Goal: Browse casually

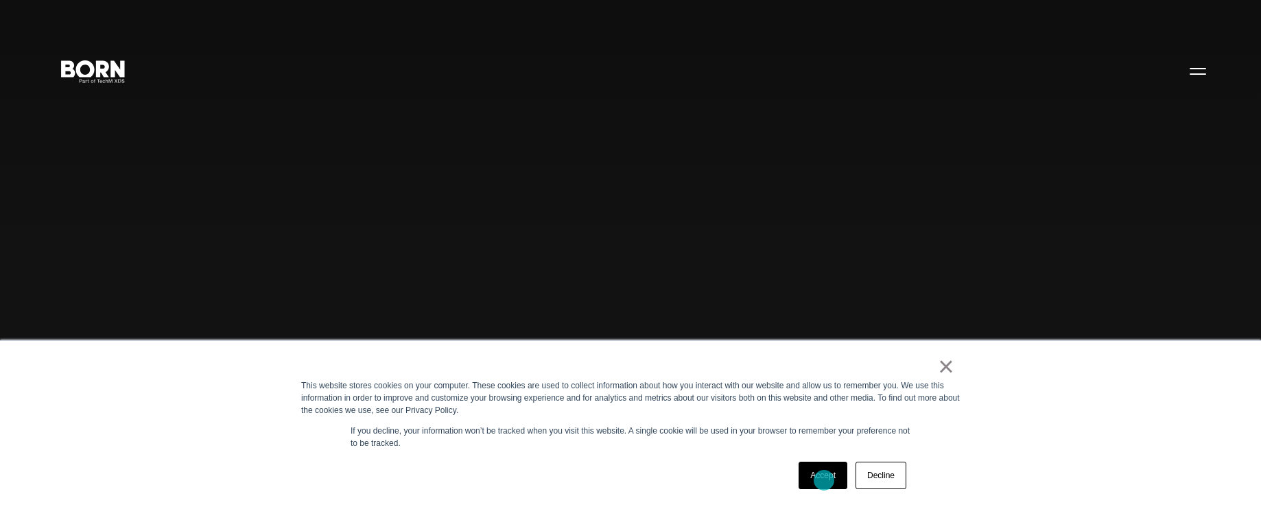
click at [823, 481] on link "Accept" at bounding box center [822, 475] width 49 height 27
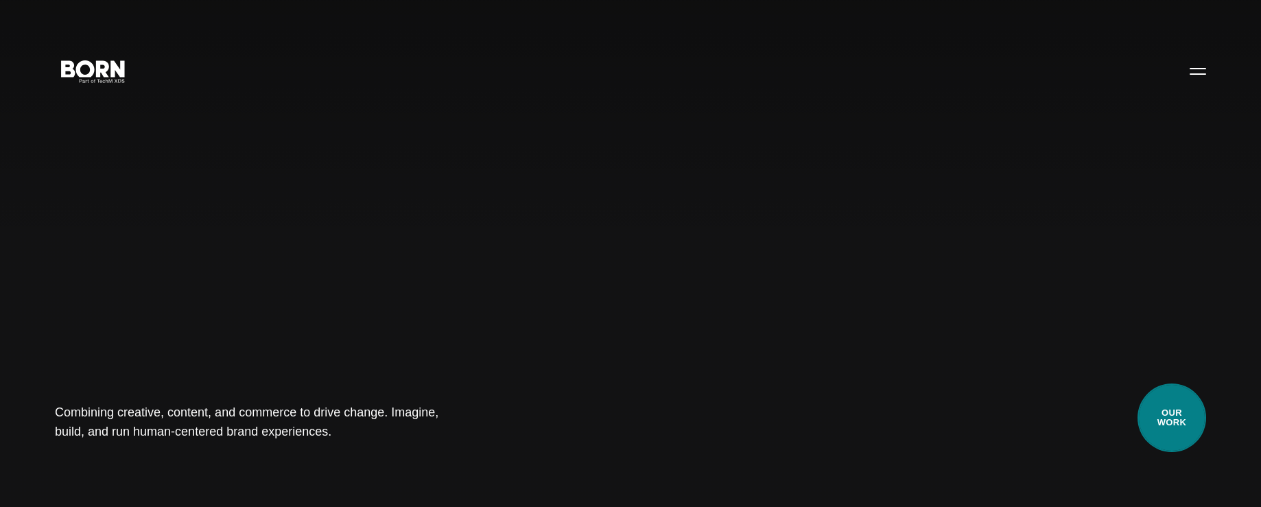
click at [1166, 427] on link "Our Work" at bounding box center [1171, 417] width 69 height 69
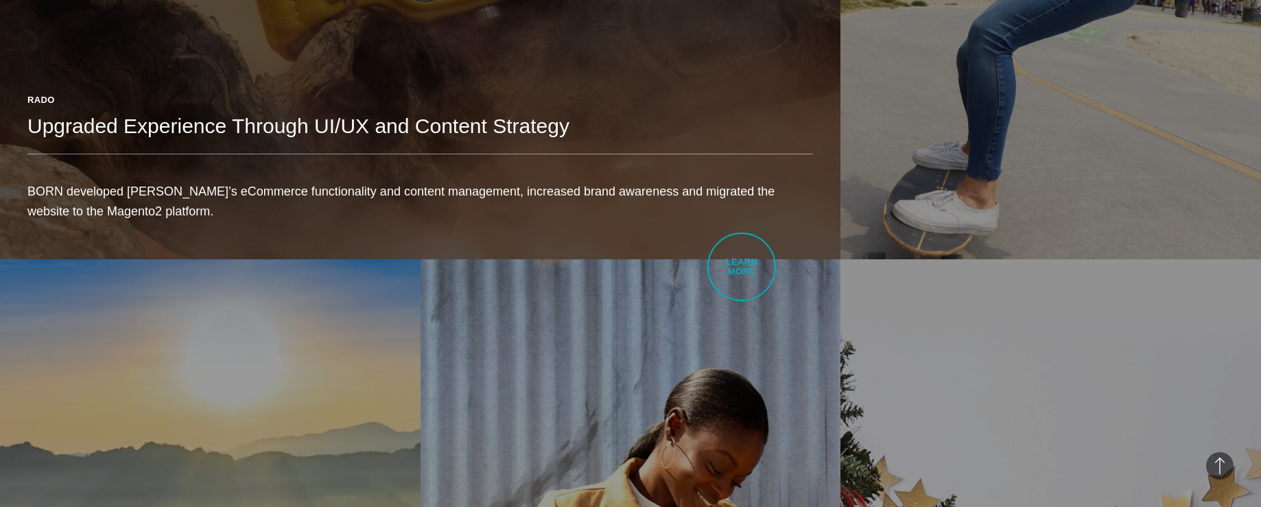
scroll to position [923, 0]
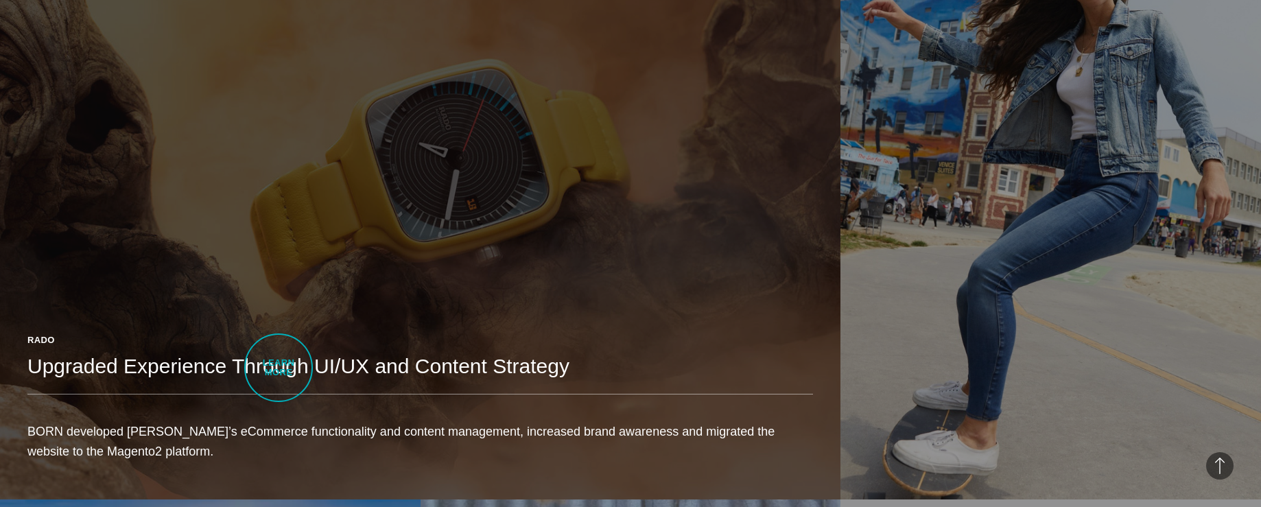
click at [278, 368] on h2 "Upgraded Experience Through UI/UX and Content Strategy" at bounding box center [419, 366] width 785 height 27
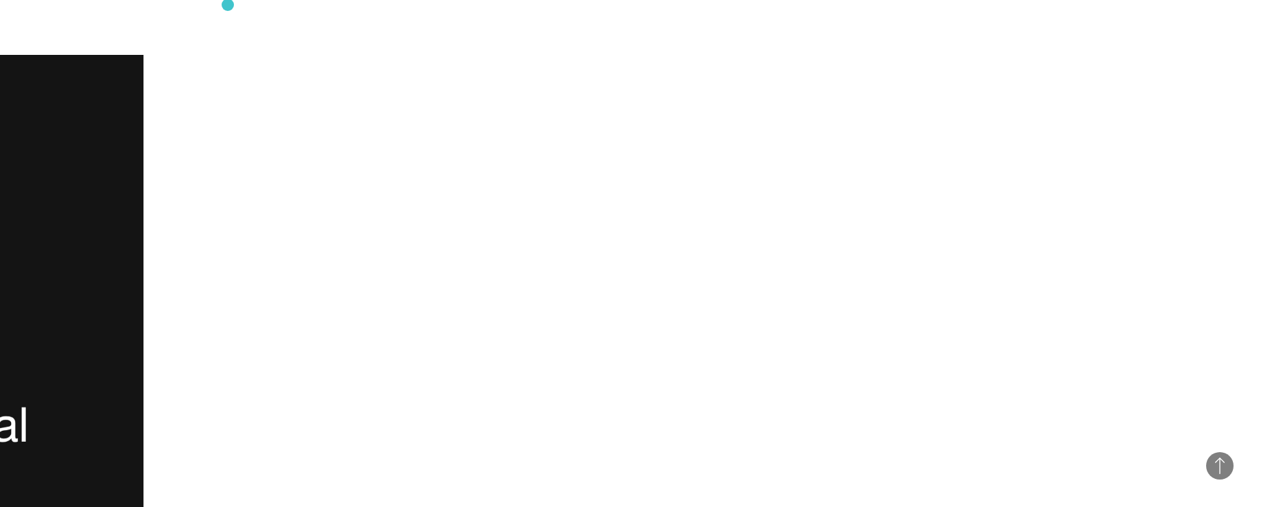
scroll to position [5337, 0]
